Goal: Information Seeking & Learning: Check status

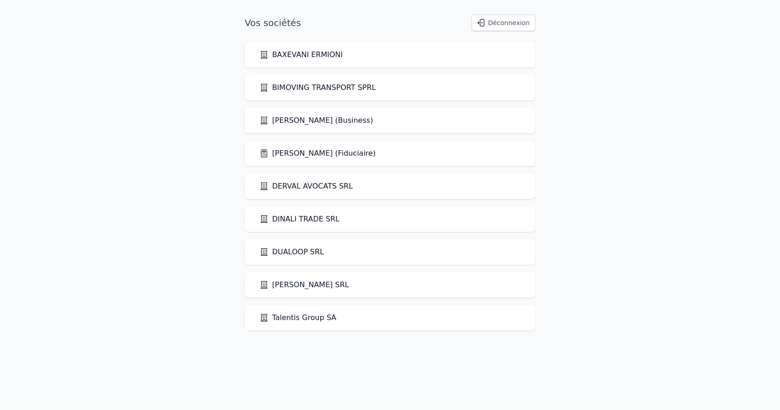
click at [313, 154] on link "[PERSON_NAME] (Fiduciaire)" at bounding box center [318, 153] width 117 height 11
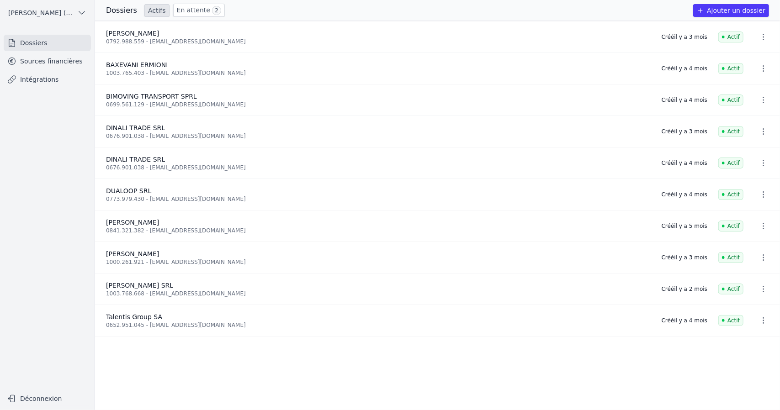
click at [61, 60] on link "Sources financières" at bounding box center [47, 61] width 87 height 16
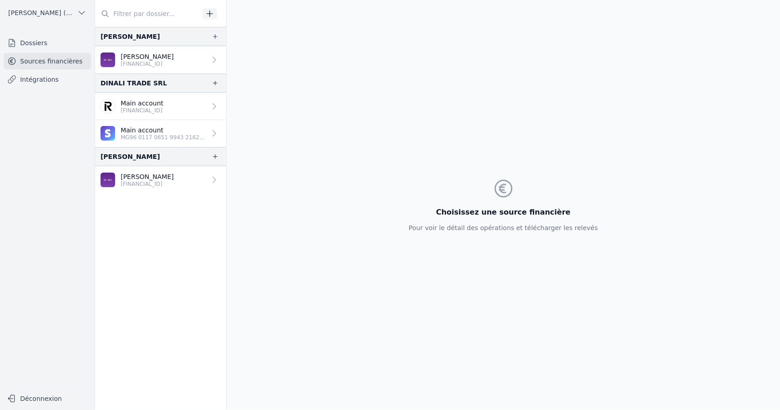
click at [164, 110] on p "[FINANCIAL_ID]" at bounding box center [142, 110] width 43 height 7
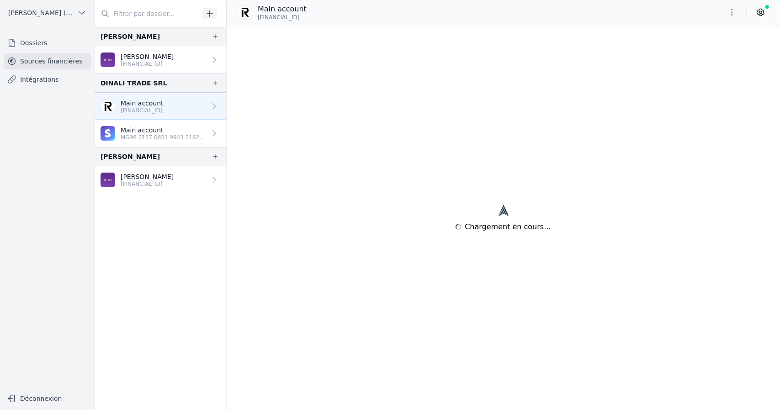
click at [148, 134] on p "MG96 0117 0651 9943 2162 5249 906" at bounding box center [163, 137] width 85 height 7
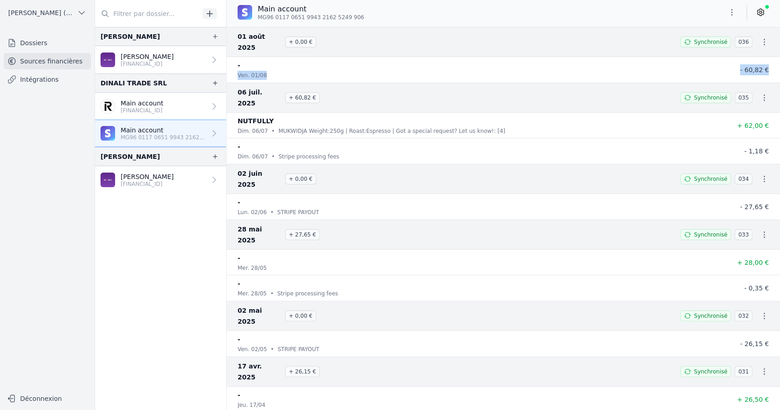
drag, startPoint x: 276, startPoint y: 53, endPoint x: 774, endPoint y: 54, distance: 498.2
click at [774, 57] on li "- ven. 01/08 - 60,82 €" at bounding box center [504, 70] width 554 height 26
click at [342, 60] on div "-" at bounding box center [476, 65] width 477 height 11
drag, startPoint x: 230, startPoint y: 36, endPoint x: 325, endPoint y: 38, distance: 94.2
click at [325, 38] on div "01 août 2025 + 0,00 € Synchronisé 036" at bounding box center [504, 42] width 554 height 30
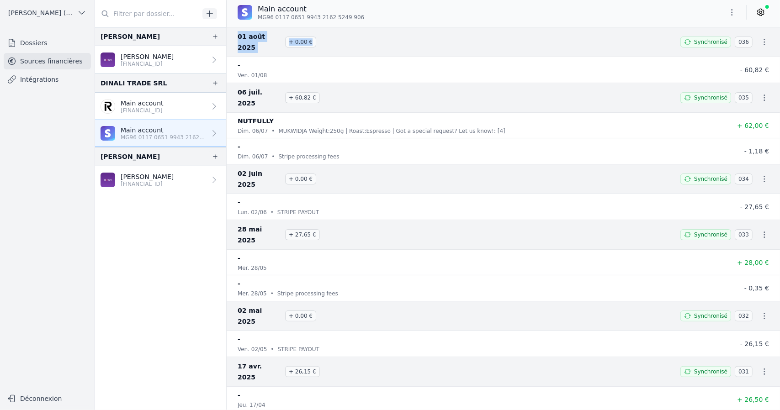
click at [173, 60] on link "[PERSON_NAME] [FINANCIAL_ID]" at bounding box center [160, 59] width 131 height 27
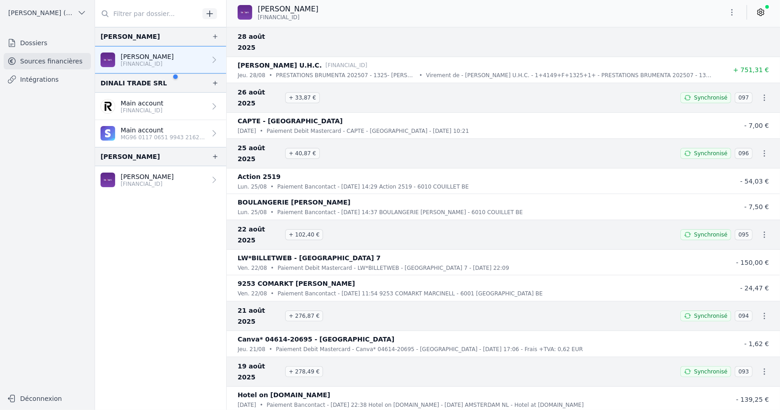
click at [44, 76] on link "Intégrations" at bounding box center [47, 79] width 87 height 16
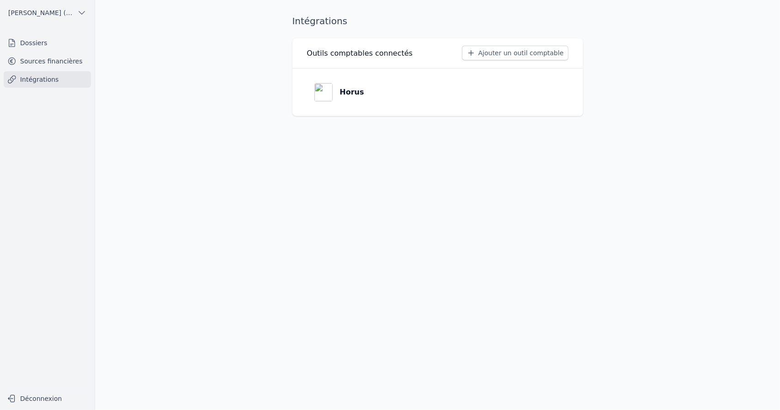
click at [43, 45] on link "Dossiers" at bounding box center [47, 43] width 87 height 16
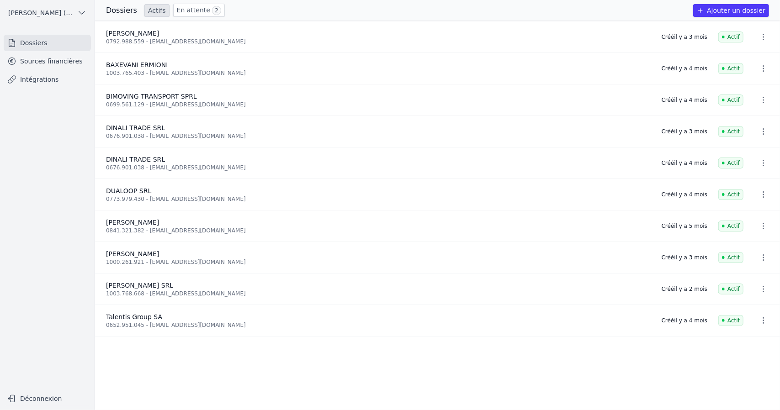
click at [50, 17] on span "[PERSON_NAME] (Fiduciaire)" at bounding box center [40, 12] width 65 height 9
